Goal: Navigation & Orientation: Find specific page/section

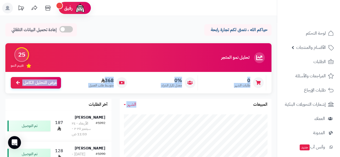
drag, startPoint x: 275, startPoint y: 97, endPoint x: 275, endPoint y: 109, distance: 11.8
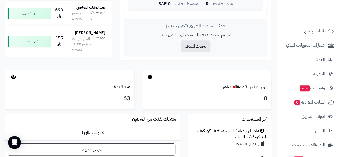
scroll to position [59, 0]
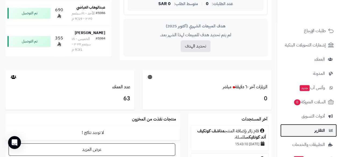
click at [314, 131] on span "التقارير" at bounding box center [319, 131] width 10 height 8
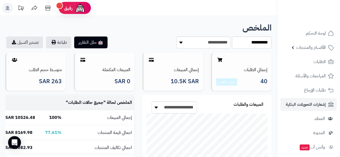
drag, startPoint x: 278, startPoint y: 97, endPoint x: 278, endPoint y: 100, distance: 3.2
click at [278, 100] on ul "لوحة التحكم الأقسام والمنتجات المنتجات مخزون الخيارات الأقسام الماركات مواصفات …" at bounding box center [308, 140] width 63 height 226
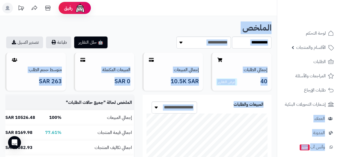
drag, startPoint x: 276, startPoint y: 100, endPoint x: 274, endPoint y: 112, distance: 12.5
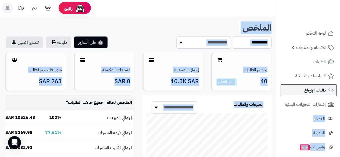
click at [281, 90] on link "طلبات الإرجاع" at bounding box center [308, 90] width 56 height 13
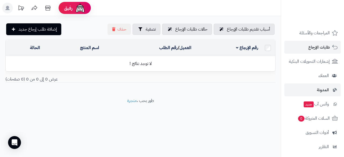
scroll to position [64, 0]
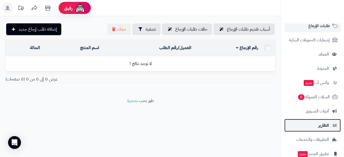
click at [329, 126] on link "التقارير" at bounding box center [312, 125] width 56 height 13
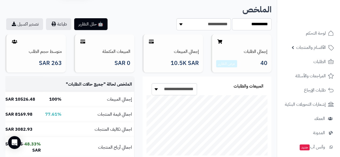
scroll to position [36, 0]
